Goal: Task Accomplishment & Management: Complete application form

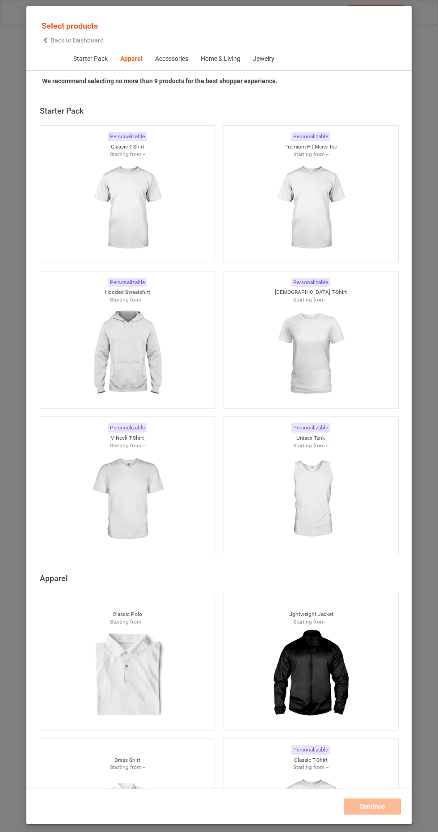
scroll to position [479, 0]
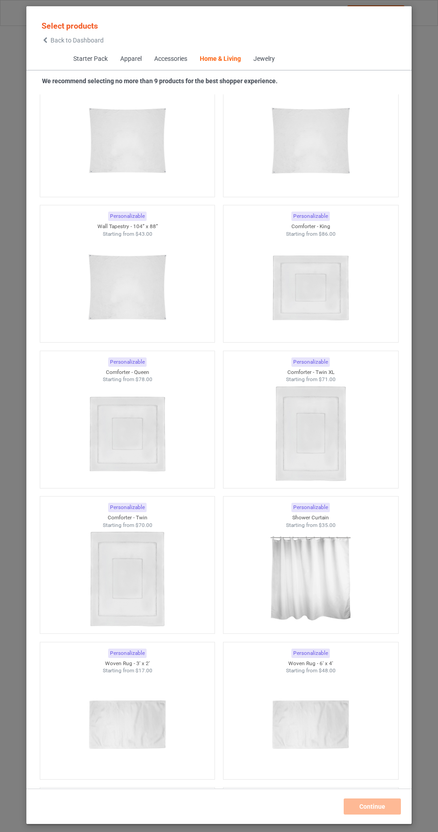
scroll to position [9183, 0]
click at [325, 559] on img at bounding box center [311, 579] width 84 height 105
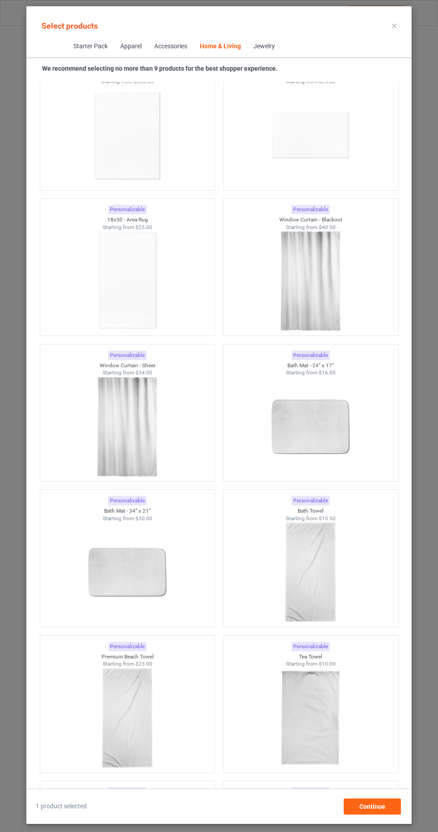
scroll to position [10335, 0]
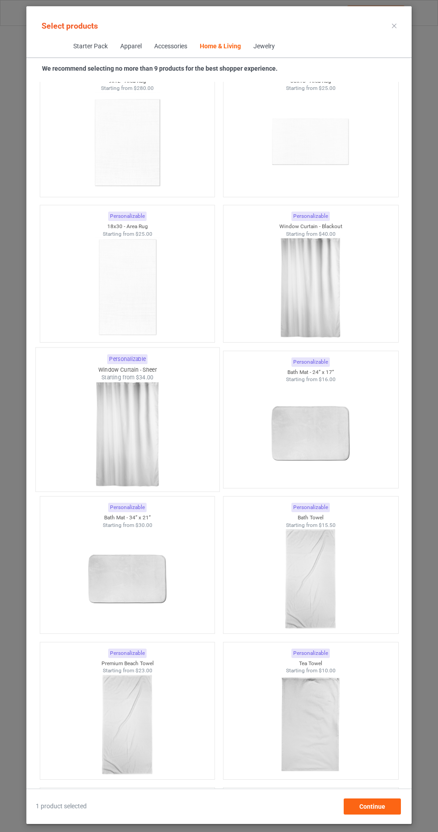
click at [114, 413] on img at bounding box center [127, 433] width 84 height 105
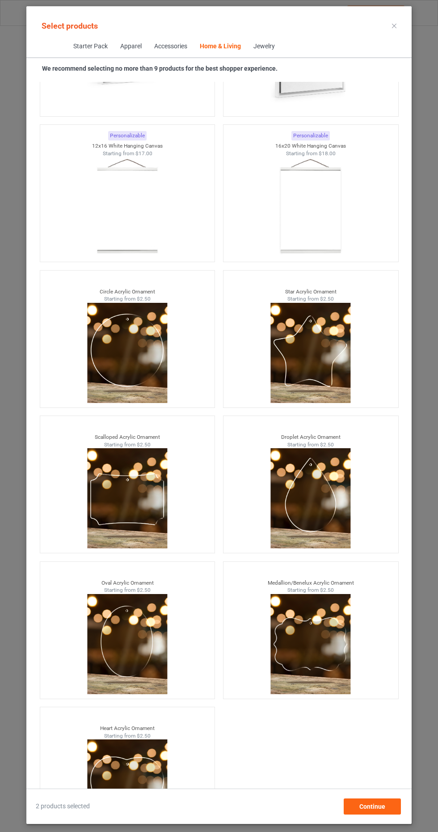
scroll to position [57, 0]
click at [382, 813] on div "Continue" at bounding box center [372, 806] width 57 height 16
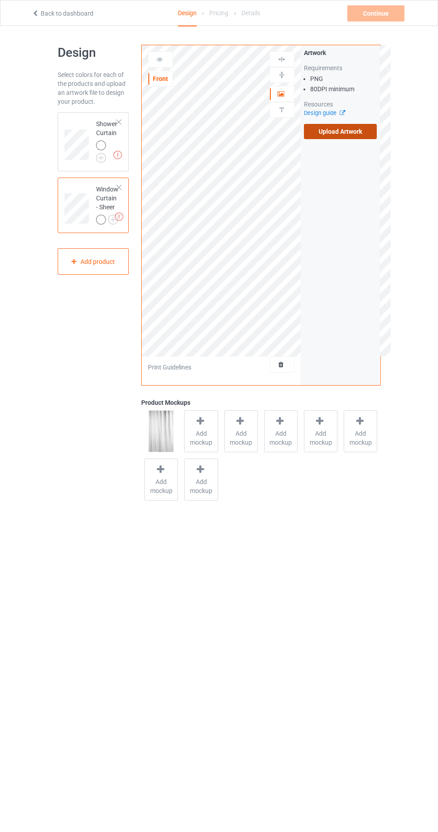
click at [354, 132] on label "Upload Artwork" at bounding box center [340, 131] width 73 height 15
click at [0, 0] on input "Upload Artwork" at bounding box center [0, 0] width 0 height 0
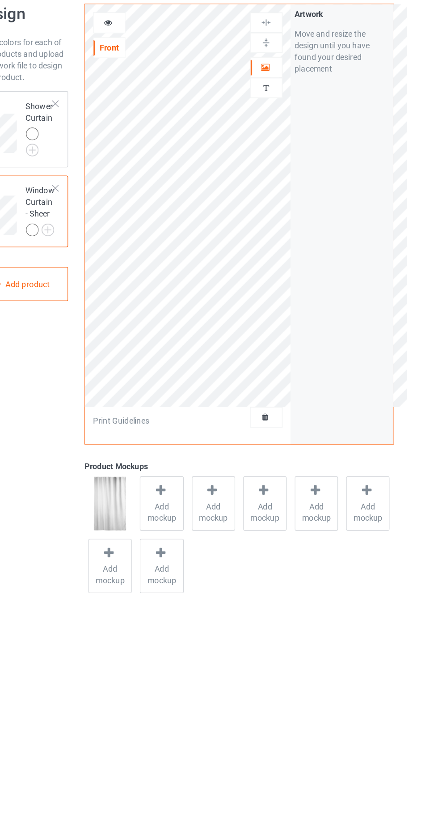
click at [292, 103] on div "Personalized text" at bounding box center [282, 110] width 25 height 16
click at [284, 90] on icon at bounding box center [282, 92] width 8 height 6
click at [284, 110] on img at bounding box center [282, 110] width 8 height 8
click at [280, 93] on icon at bounding box center [282, 92] width 8 height 6
click at [282, 55] on div at bounding box center [282, 59] width 25 height 16
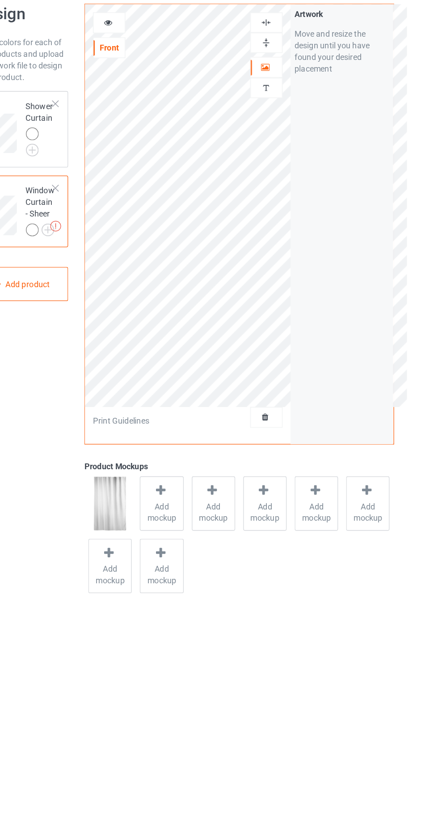
click at [282, 59] on img at bounding box center [282, 59] width 8 height 8
click at [277, 78] on div at bounding box center [282, 75] width 24 height 8
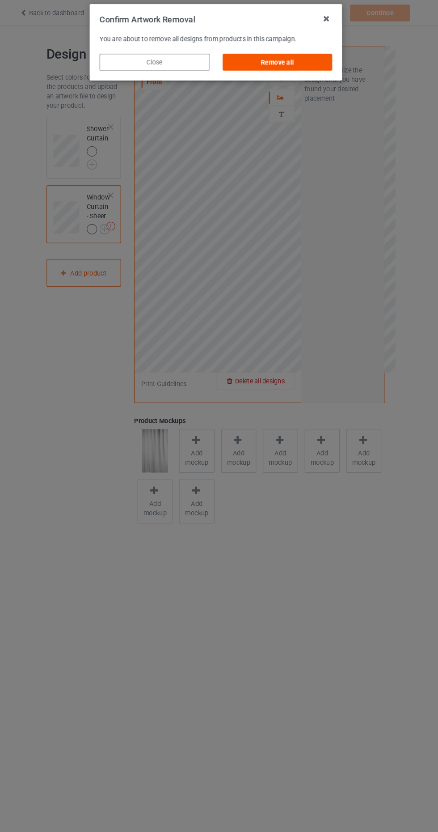
click at [296, 65] on div "Remove all" at bounding box center [277, 60] width 105 height 16
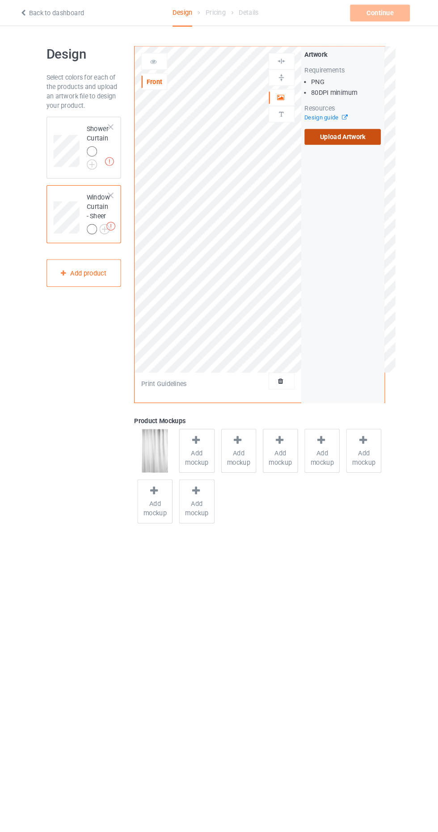
click at [342, 131] on label "Upload Artwork" at bounding box center [340, 131] width 73 height 15
click at [0, 0] on input "Upload Artwork" at bounding box center [0, 0] width 0 height 0
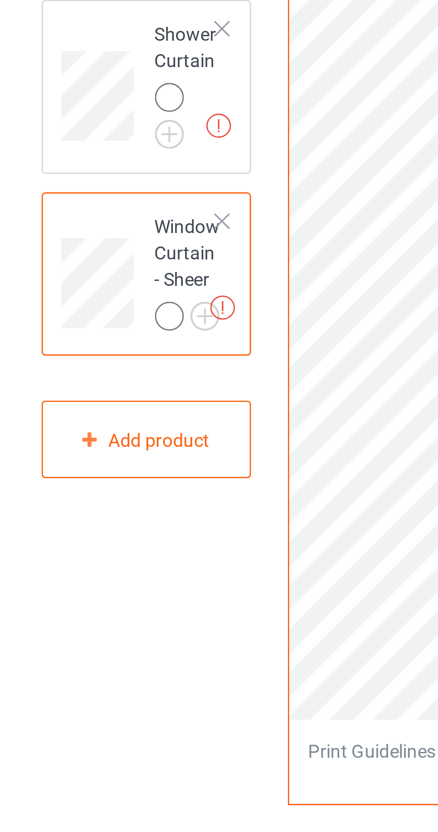
click at [121, 186] on div at bounding box center [119, 187] width 6 height 6
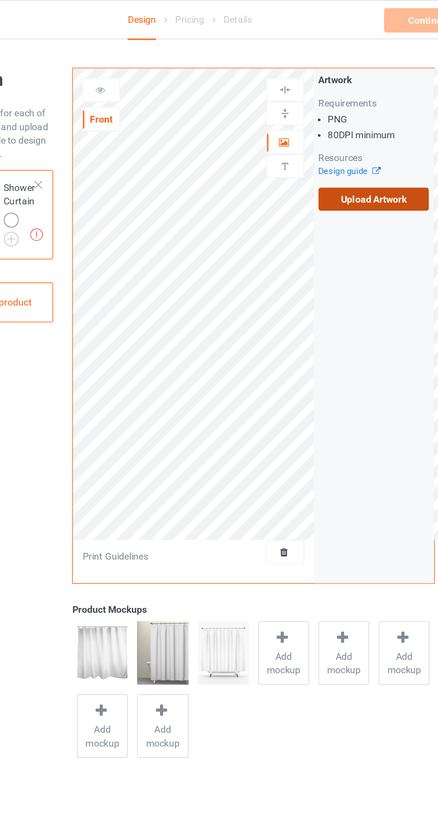
click at [351, 130] on label "Upload Artwork" at bounding box center [340, 131] width 73 height 15
click at [0, 0] on input "Upload Artwork" at bounding box center [0, 0] width 0 height 0
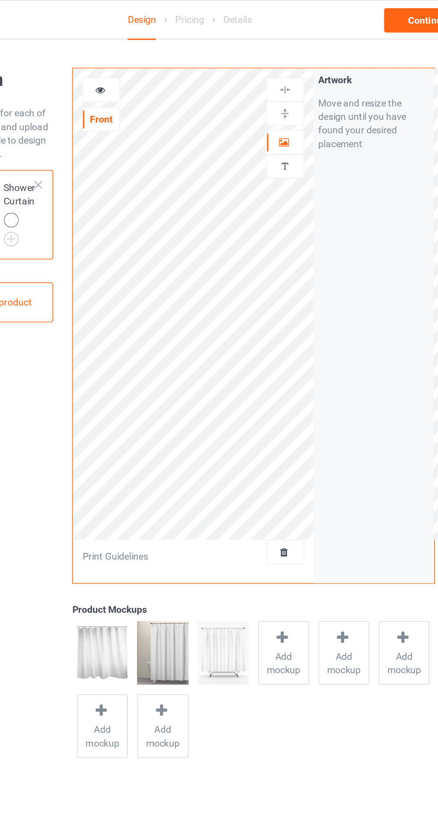
click at [281, 110] on img at bounding box center [282, 110] width 8 height 8
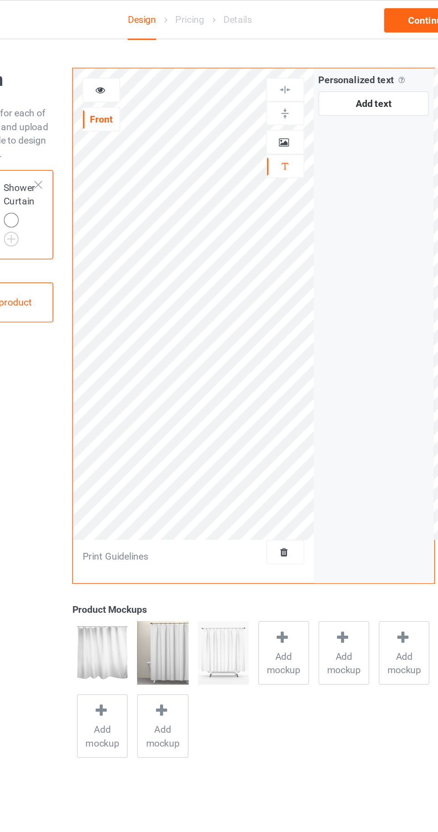
click at [288, 93] on div at bounding box center [282, 93] width 24 height 9
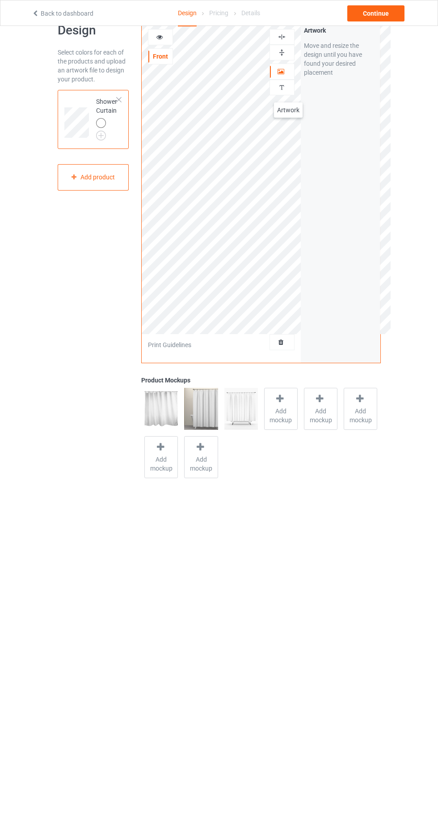
scroll to position [24, 0]
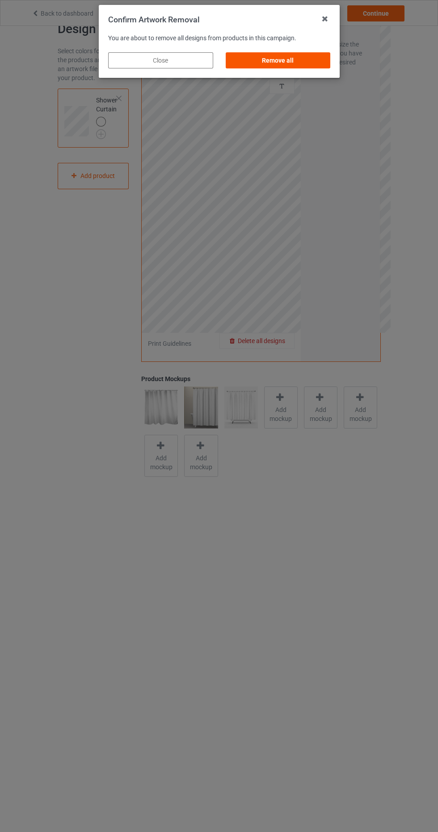
click at [295, 67] on div "Remove all" at bounding box center [277, 60] width 105 height 16
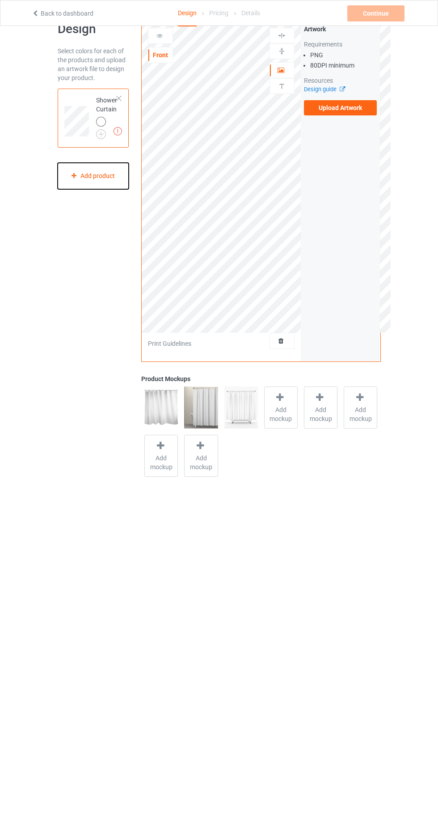
click at [101, 173] on div "Add product" at bounding box center [94, 176] width 72 height 26
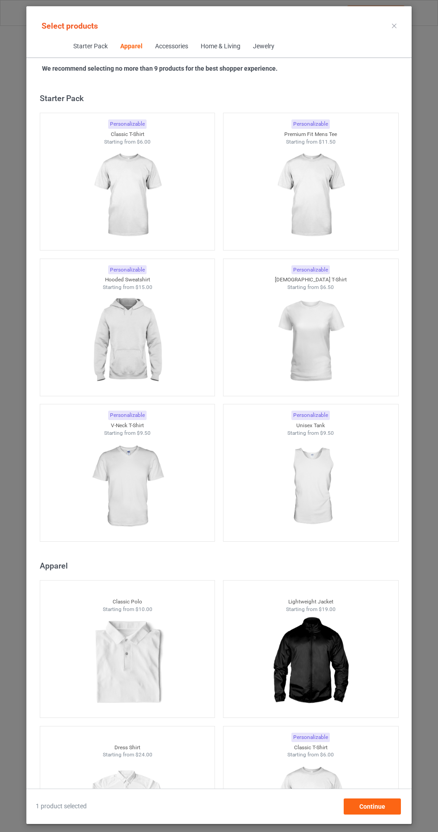
scroll to position [479, 0]
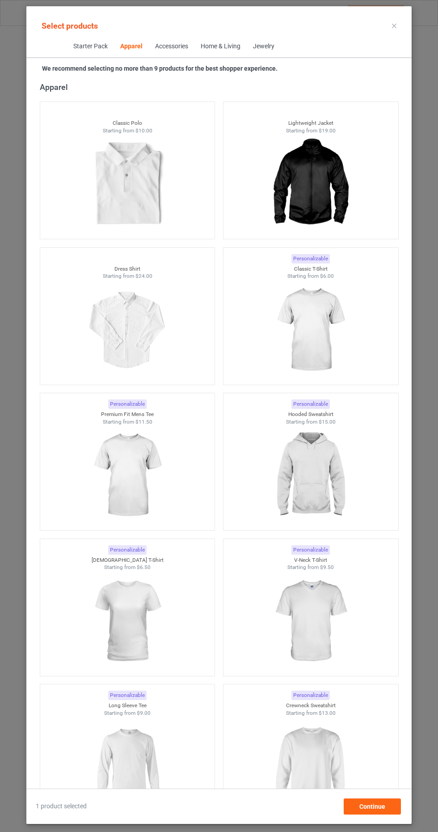
click at [394, 25] on icon at bounding box center [394, 26] width 4 height 4
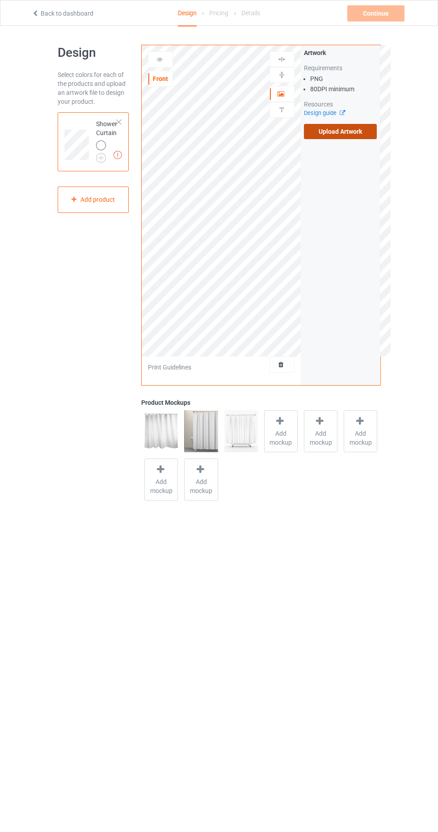
click at [356, 128] on label "Upload Artwork" at bounding box center [340, 131] width 73 height 15
click at [0, 0] on input "Upload Artwork" at bounding box center [0, 0] width 0 height 0
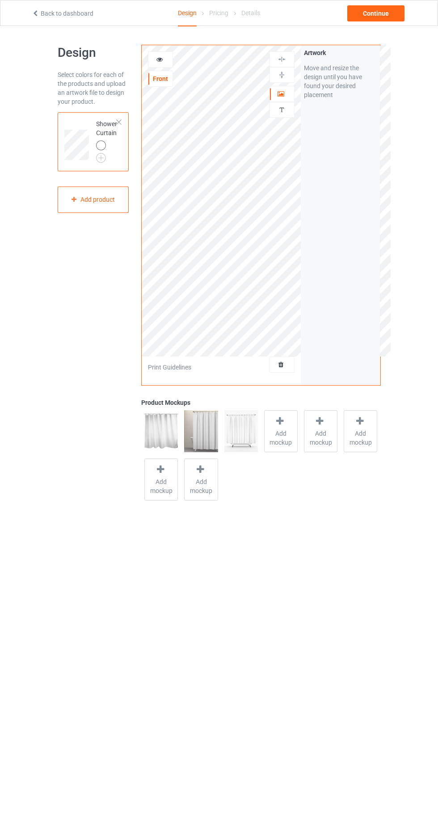
click at [283, 115] on div "Personalized text" at bounding box center [282, 110] width 25 height 16
click at [284, 89] on icon at bounding box center [282, 92] width 8 height 6
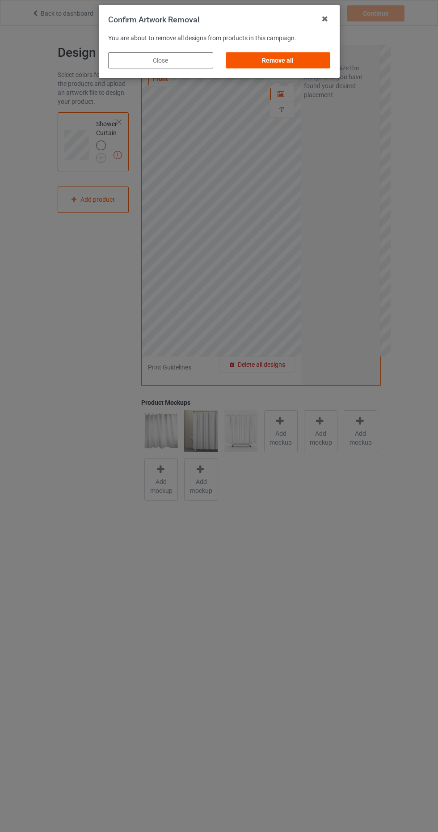
click at [306, 52] on div "Remove all" at bounding box center [277, 60] width 105 height 16
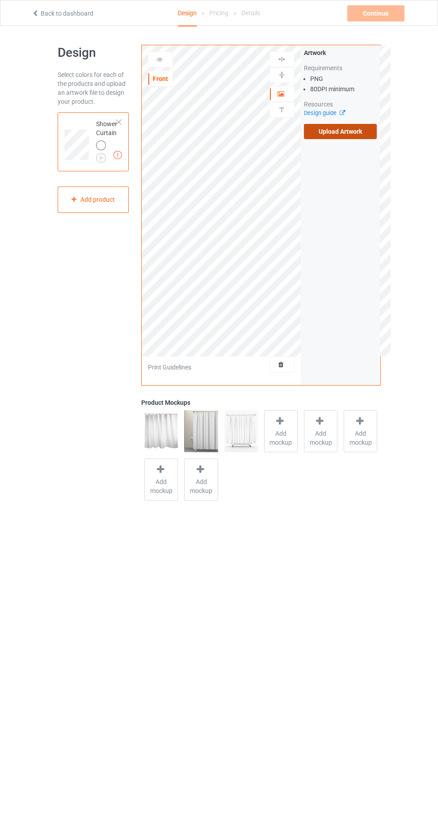
click at [357, 130] on label "Upload Artwork" at bounding box center [340, 131] width 73 height 15
click at [0, 0] on input "Upload Artwork" at bounding box center [0, 0] width 0 height 0
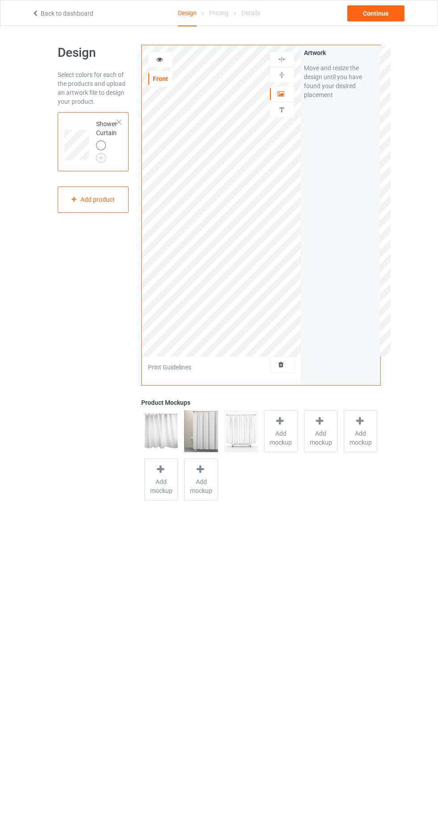
click at [288, 112] on div at bounding box center [282, 110] width 24 height 8
click at [283, 91] on icon at bounding box center [282, 92] width 8 height 6
click at [286, 64] on div at bounding box center [282, 59] width 25 height 16
click at [282, 59] on img at bounding box center [282, 59] width 8 height 8
click at [282, 75] on img at bounding box center [282, 75] width 8 height 8
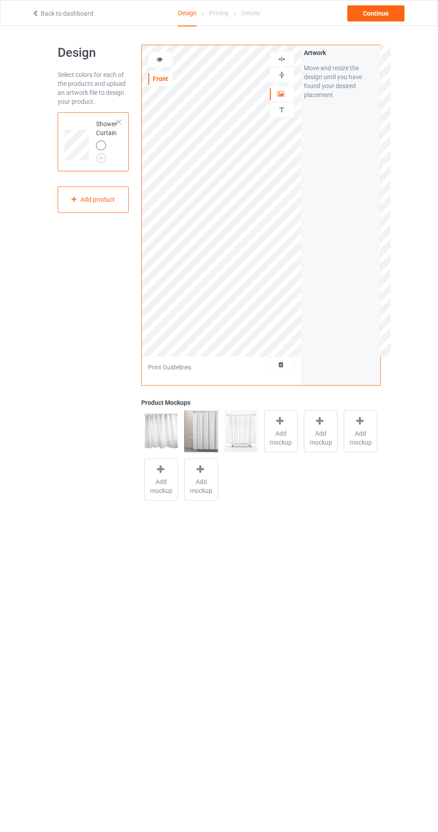
click at [277, 60] on div at bounding box center [282, 59] width 24 height 8
click at [282, 77] on img at bounding box center [282, 75] width 8 height 8
click at [101, 155] on img at bounding box center [101, 158] width 10 height 10
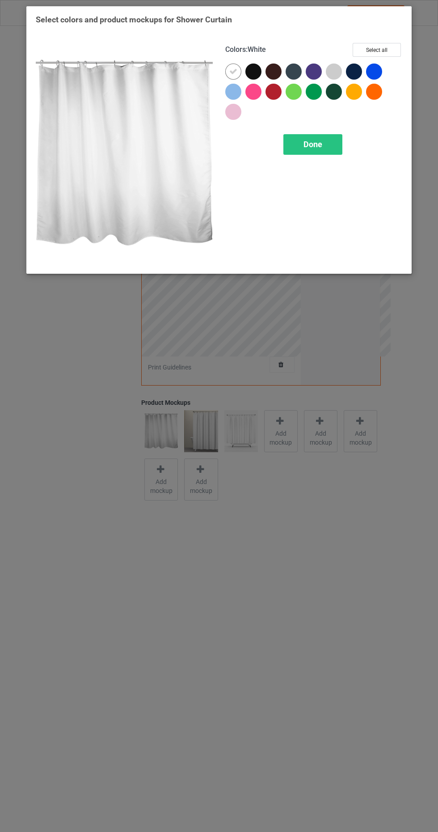
click at [235, 115] on div at bounding box center [233, 112] width 16 height 16
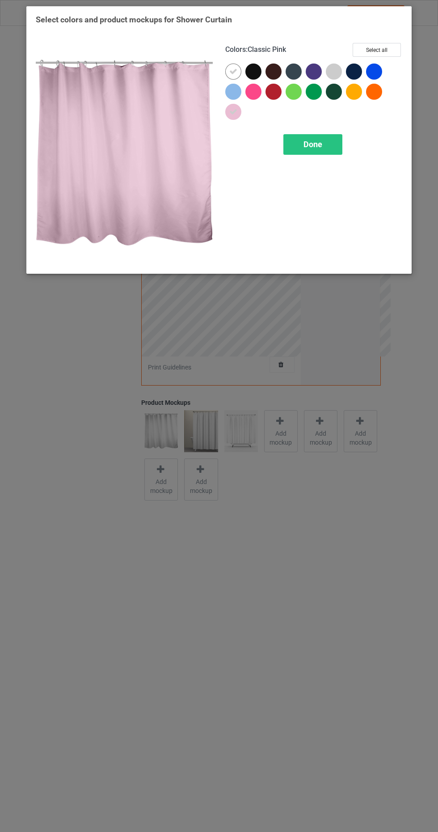
click at [236, 74] on icon at bounding box center [233, 72] width 8 height 8
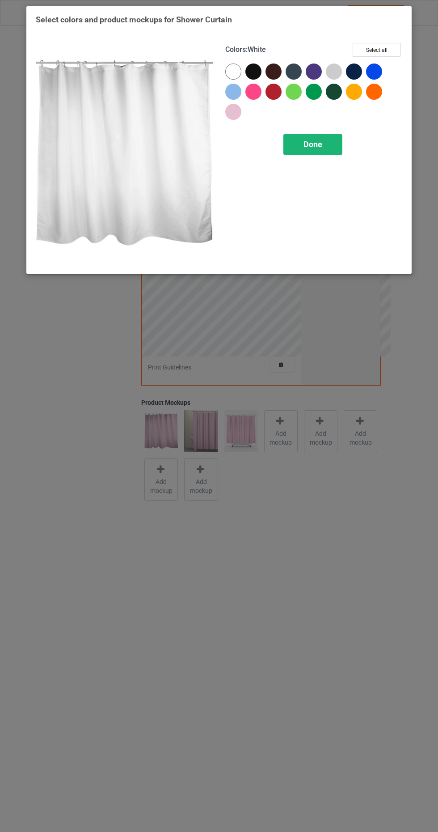
click at [328, 148] on div "Done" at bounding box center [313, 144] width 59 height 21
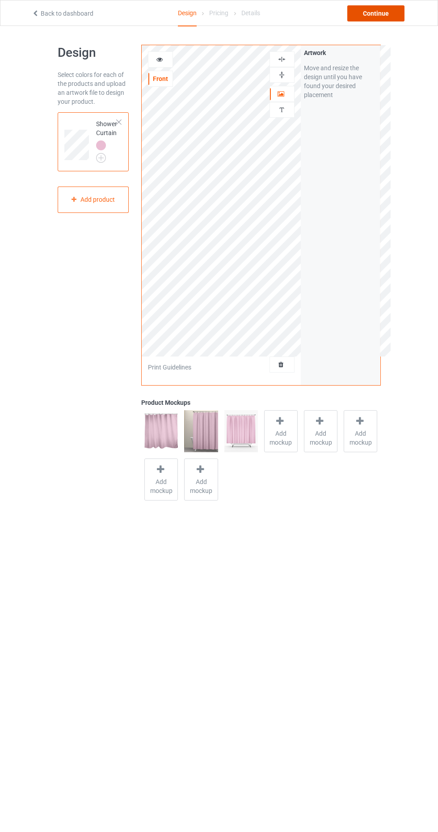
click at [385, 13] on div "Continue" at bounding box center [375, 13] width 57 height 16
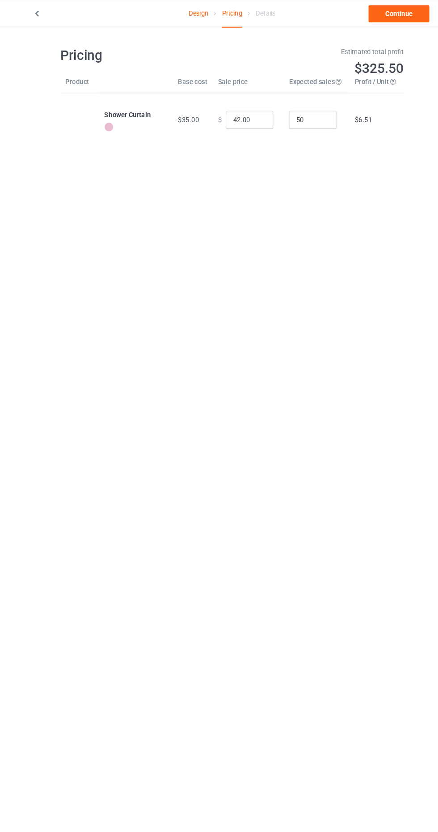
click at [34, 13] on icon at bounding box center [36, 12] width 8 height 6
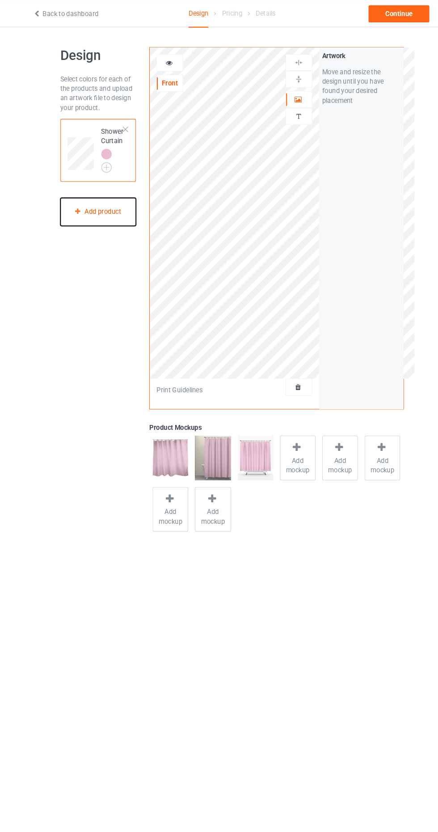
click at [83, 196] on div "Add product" at bounding box center [94, 199] width 72 height 26
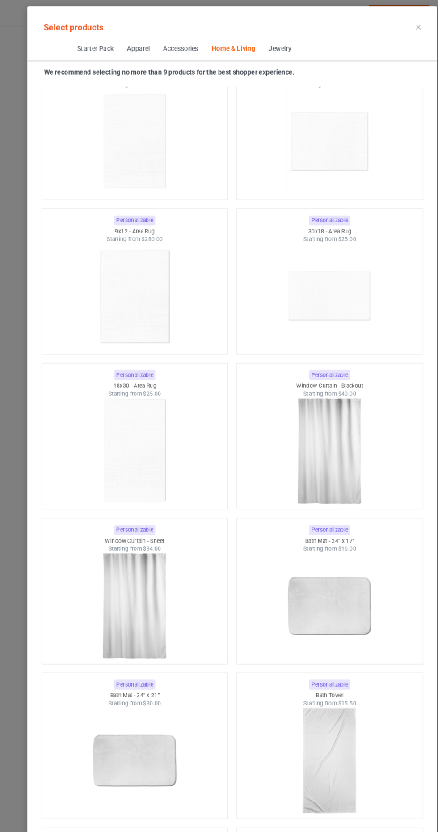
scroll to position [10202, 0]
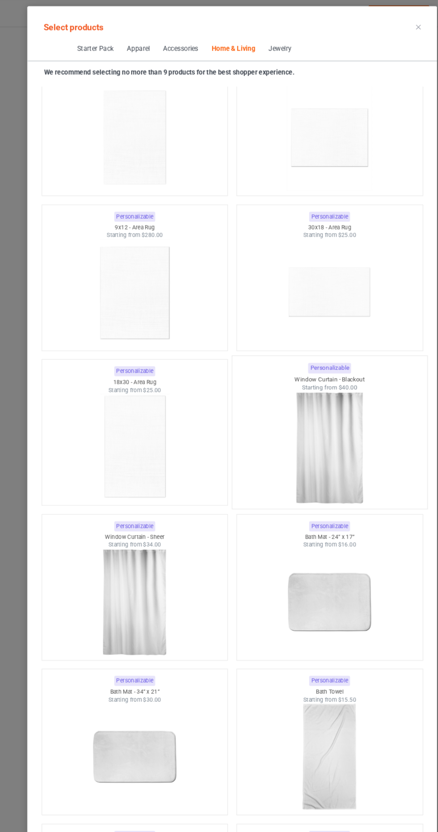
click at [334, 397] on img at bounding box center [311, 421] width 84 height 105
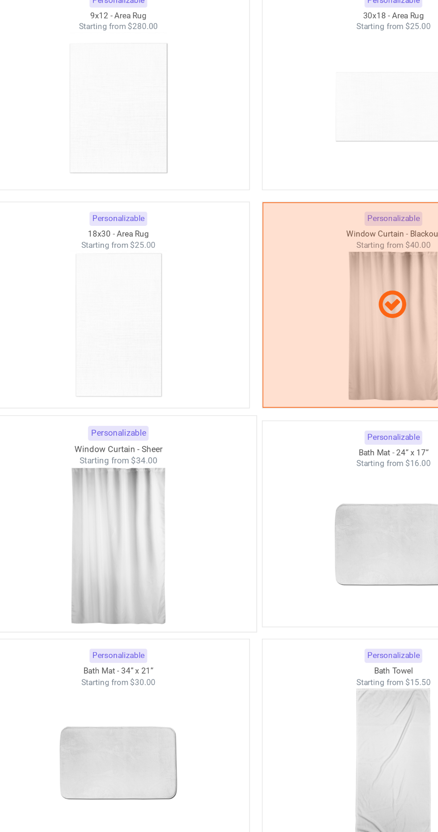
click at [133, 584] on img at bounding box center [127, 567] width 84 height 105
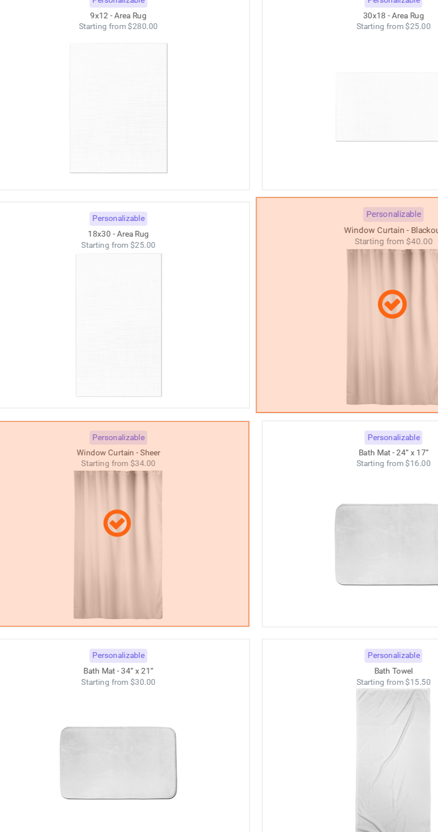
click at [317, 411] on icon at bounding box center [310, 407] width 26 height 22
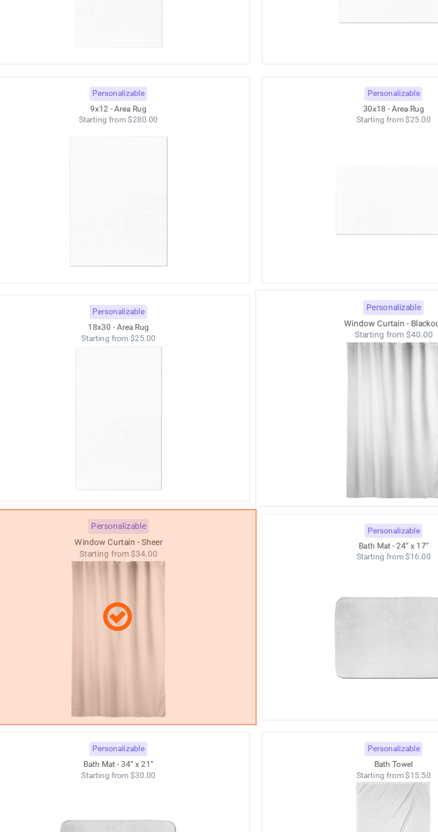
click at [139, 542] on icon at bounding box center [127, 553] width 26 height 22
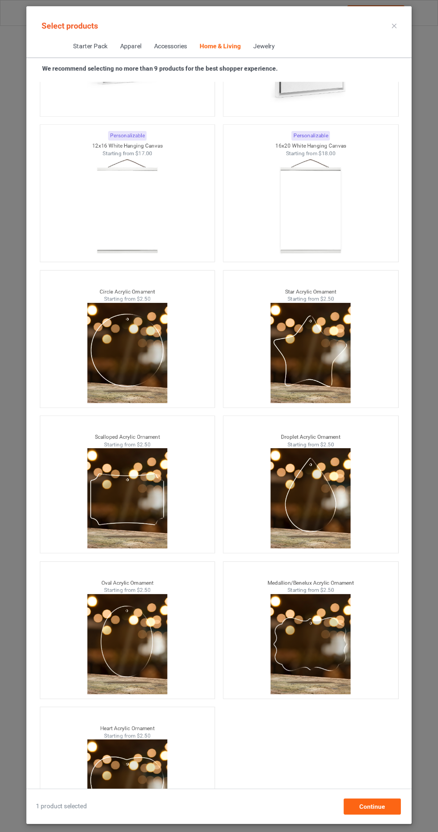
scroll to position [57, 0]
click at [373, 812] on div "Continue" at bounding box center [372, 806] width 57 height 16
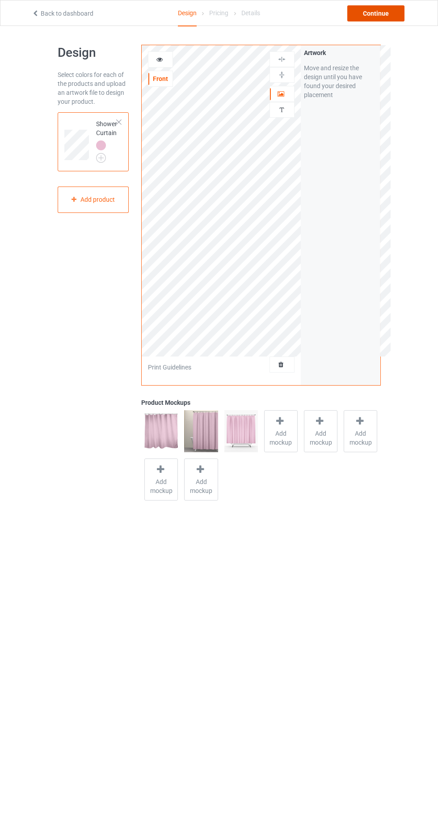
click at [381, 15] on div "Continue" at bounding box center [375, 13] width 57 height 16
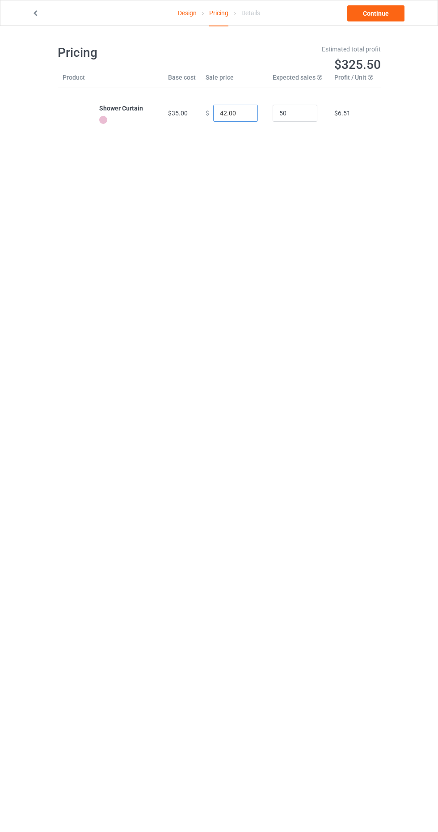
click at [220, 116] on input "42.00" at bounding box center [235, 113] width 45 height 17
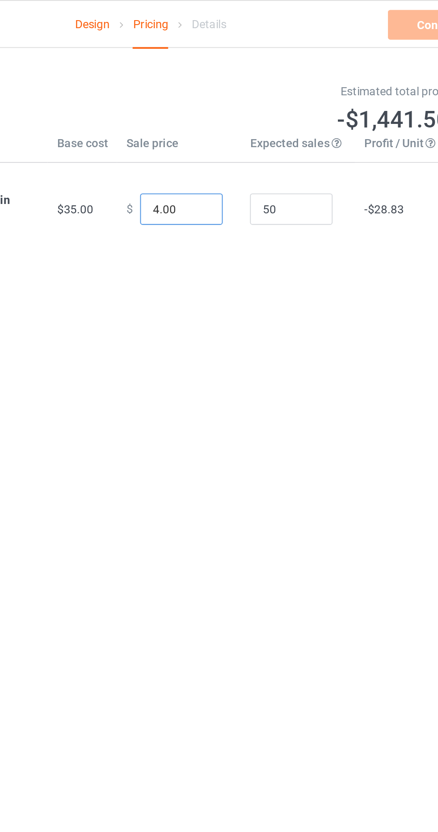
type input "49.00"
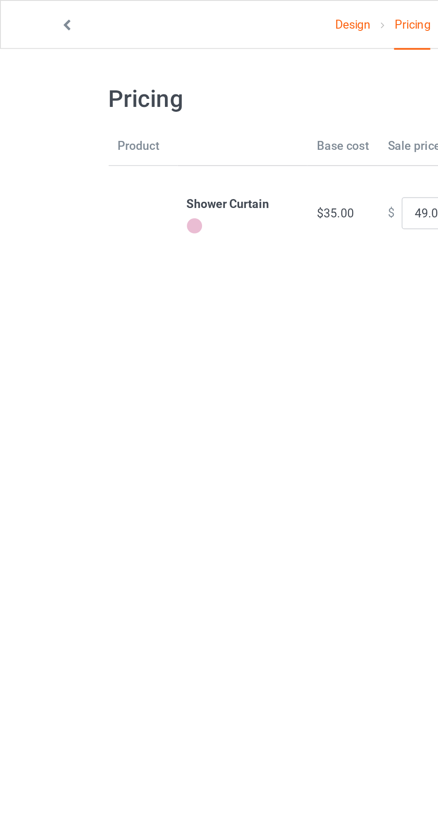
click at [181, 12] on link "Design" at bounding box center [187, 12] width 19 height 25
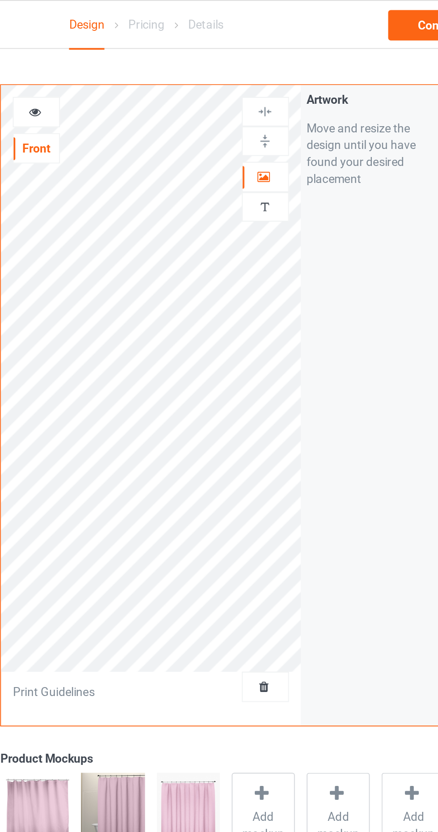
click at [286, 107] on img at bounding box center [282, 110] width 8 height 8
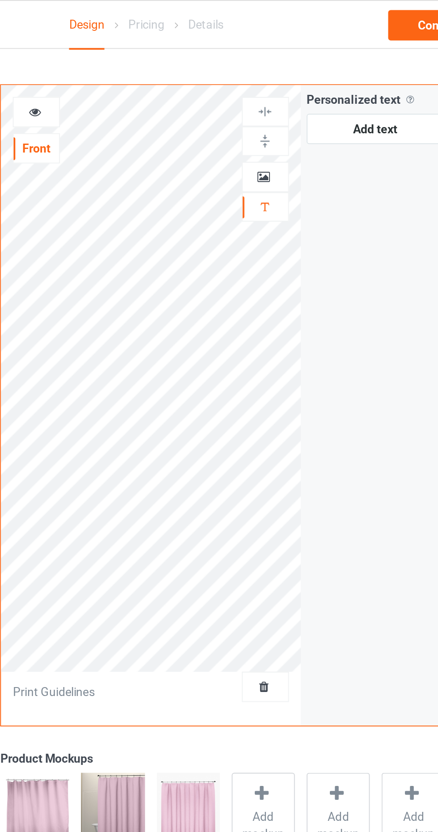
click at [282, 93] on icon at bounding box center [282, 92] width 8 height 6
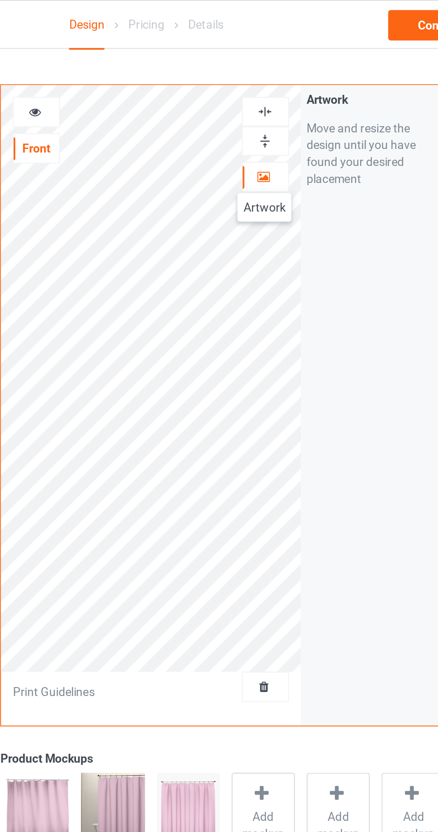
click at [283, 59] on img at bounding box center [282, 59] width 8 height 8
click at [283, 77] on img at bounding box center [282, 75] width 8 height 8
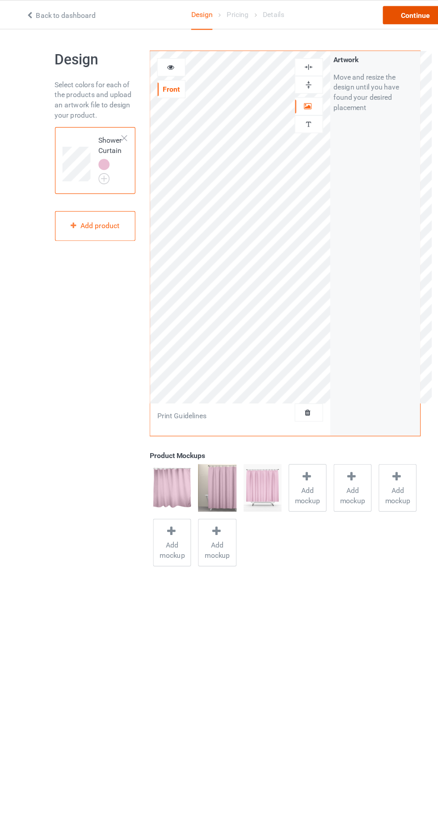
click at [368, 17] on div "Continue" at bounding box center [375, 13] width 57 height 16
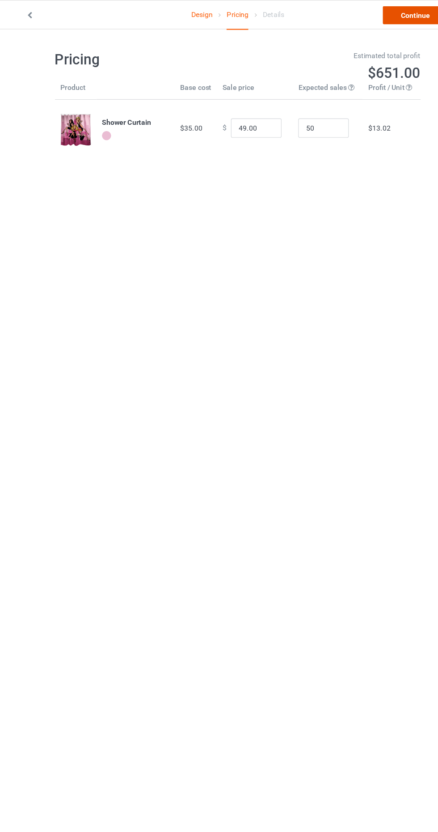
click at [382, 16] on link "Continue" at bounding box center [375, 13] width 57 height 16
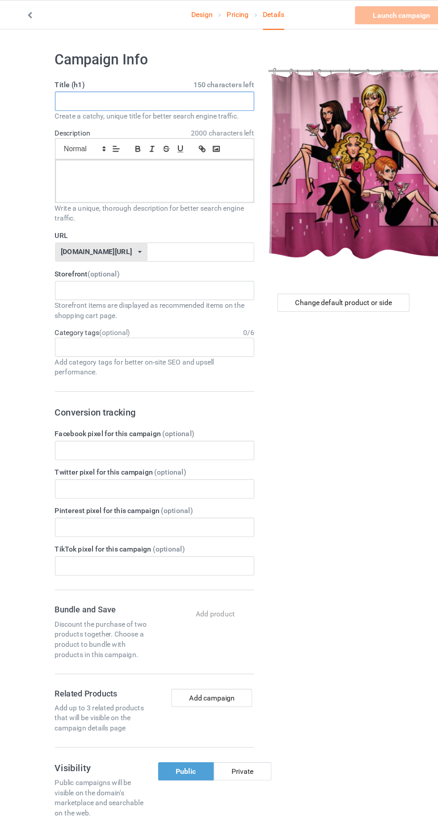
click at [151, 88] on input "text" at bounding box center [146, 89] width 176 height 17
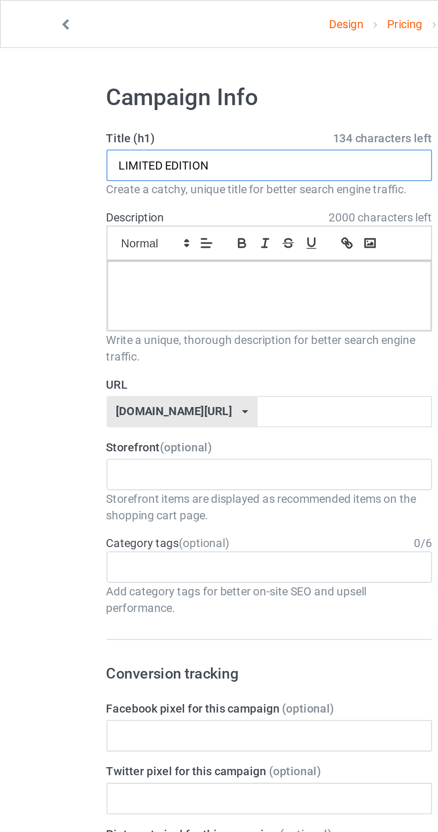
type input "LIMITED EDITION"
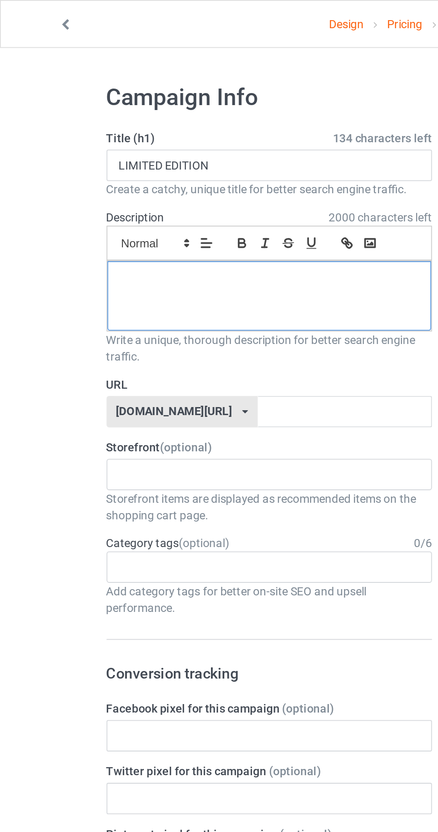
click at [142, 157] on div at bounding box center [145, 160] width 175 height 38
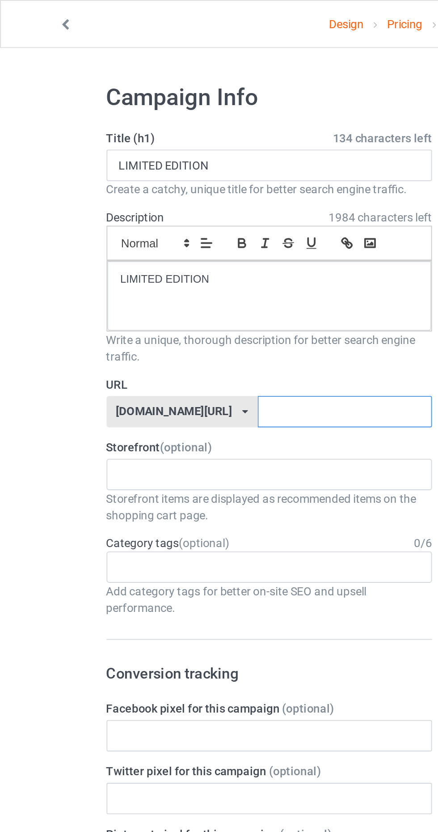
click at [168, 223] on input "text" at bounding box center [187, 222] width 94 height 17
type input "Gfh"
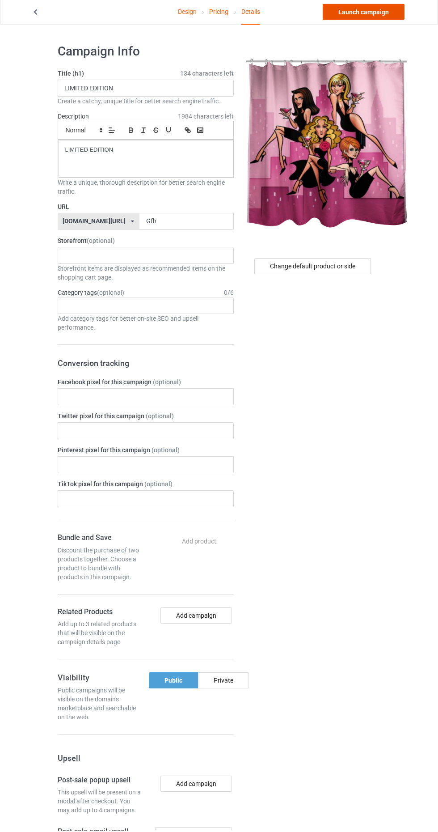
click at [363, 19] on link "Launch campaign" at bounding box center [364, 13] width 82 height 16
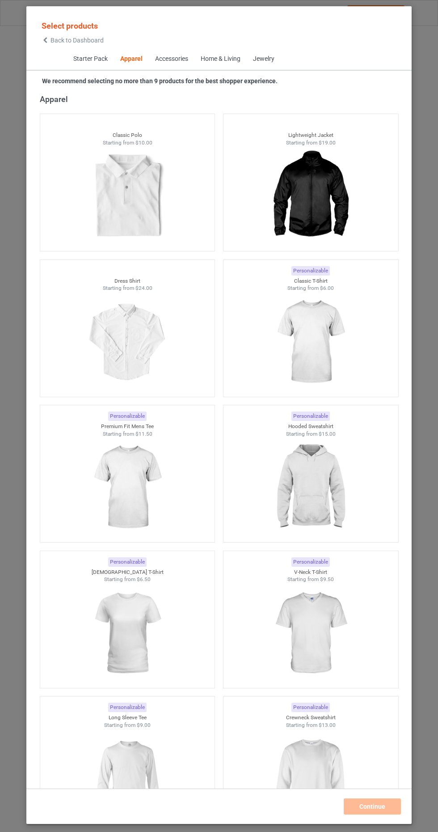
click at [45, 38] on icon at bounding box center [46, 40] width 8 height 6
